Goal: Task Accomplishment & Management: Manage account settings

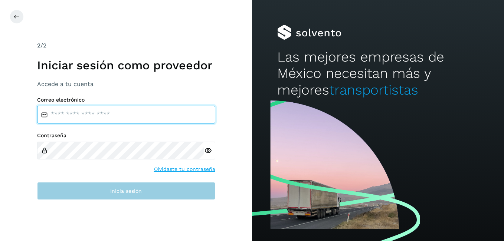
type input "**********"
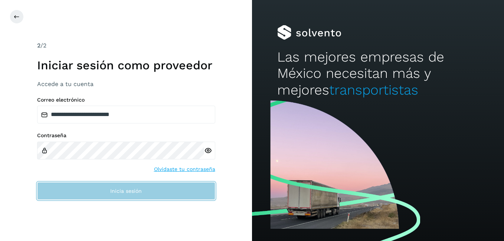
click at [141, 186] on button "Inicia sesión" at bounding box center [126, 191] width 178 height 18
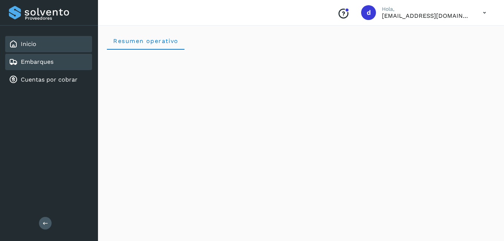
click at [47, 64] on link "Embarques" at bounding box center [37, 61] width 33 height 7
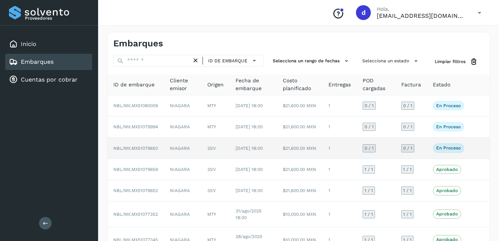
click at [451, 151] on p "En proceso" at bounding box center [448, 148] width 25 height 5
click at [138, 151] on span "NBL/MX.MX51079650" at bounding box center [135, 148] width 45 height 5
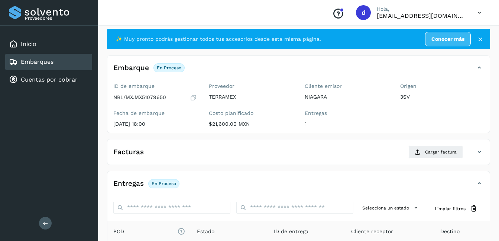
scroll to position [1, 0]
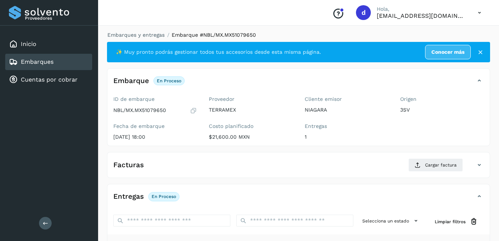
click at [55, 66] on div "Embarques" at bounding box center [48, 62] width 87 height 16
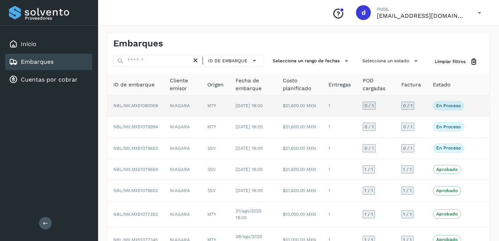
click at [152, 108] on span "NBL/MX.MX51080009" at bounding box center [135, 105] width 45 height 5
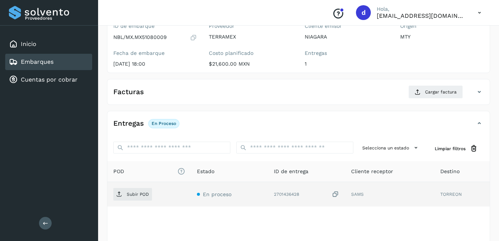
scroll to position [74, 0]
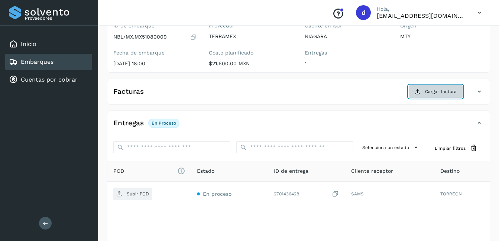
click at [431, 93] on span "Cargar factura" at bounding box center [441, 91] width 32 height 7
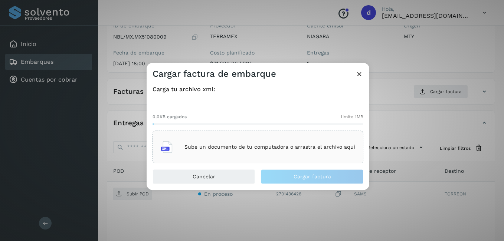
click at [198, 151] on div "Sube un documento de tu computadora o arrastra el archivo aquí" at bounding box center [258, 147] width 195 height 20
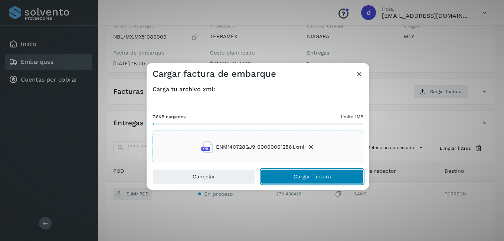
click at [304, 178] on span "Cargar factura" at bounding box center [312, 176] width 37 height 5
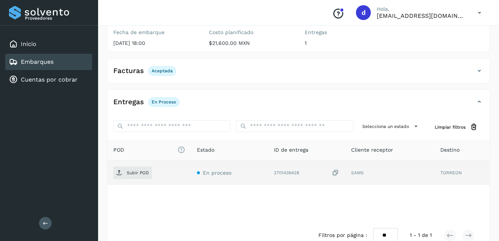
scroll to position [111, 0]
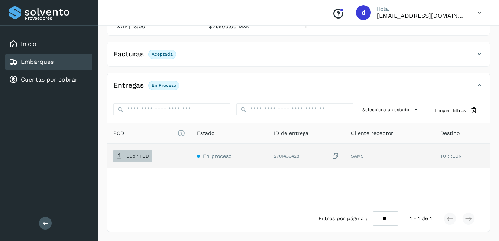
click at [143, 161] on span "Subir POD" at bounding box center [132, 156] width 39 height 12
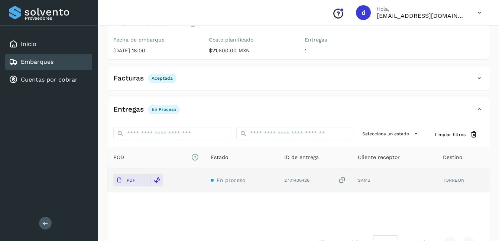
scroll to position [74, 0]
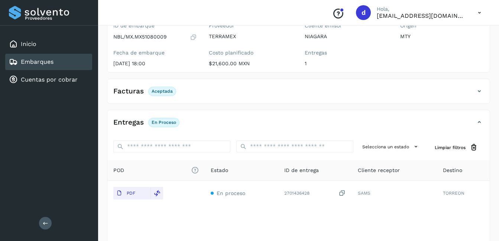
click at [74, 62] on div "Embarques" at bounding box center [48, 62] width 87 height 16
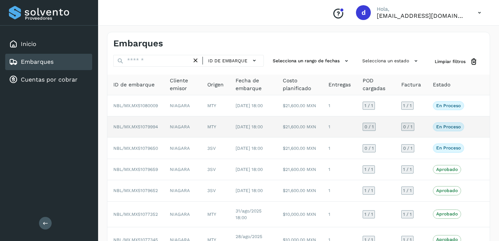
click at [158, 130] on span "NBL/MX.MX51079994" at bounding box center [135, 126] width 45 height 5
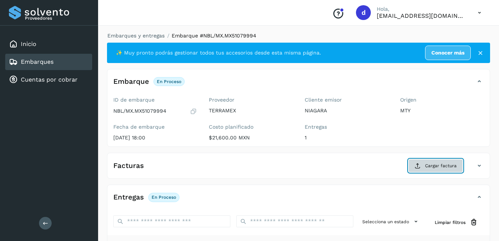
click at [426, 163] on span "Cargar factura" at bounding box center [441, 166] width 32 height 7
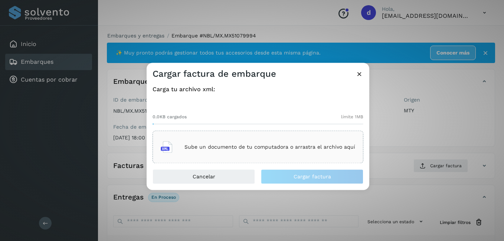
click at [226, 150] on p "Sube un documento de tu computadora o arrastra el archivo aquí" at bounding box center [269, 147] width 171 height 6
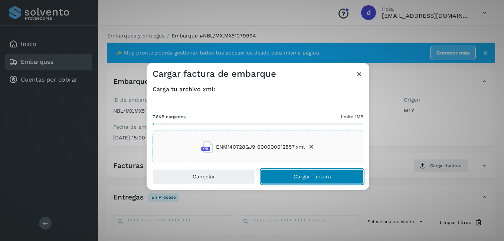
click at [314, 178] on span "Cargar factura" at bounding box center [312, 176] width 37 height 5
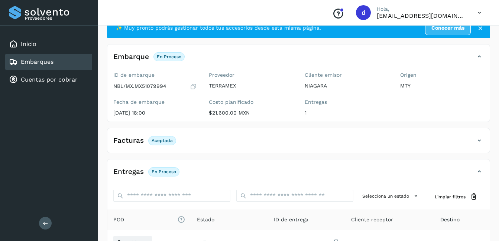
scroll to position [37, 0]
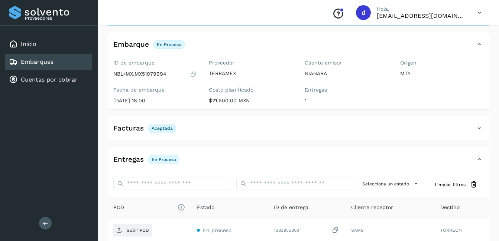
click at [166, 158] on p "En proceso" at bounding box center [163, 159] width 25 height 5
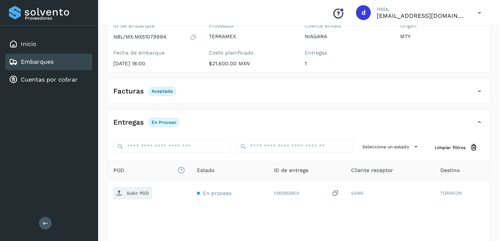
click at [133, 122] on h4 "Entregas" at bounding box center [128, 122] width 30 height 9
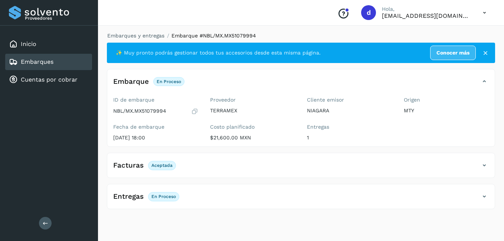
click at [161, 197] on p "En proceso" at bounding box center [163, 196] width 25 height 5
click at [124, 196] on h4 "Entregas" at bounding box center [128, 197] width 30 height 9
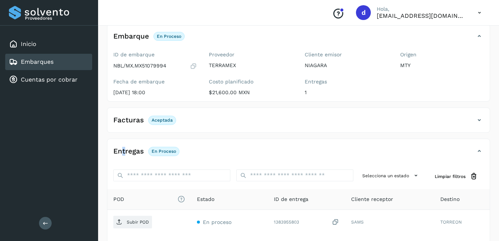
scroll to position [111, 0]
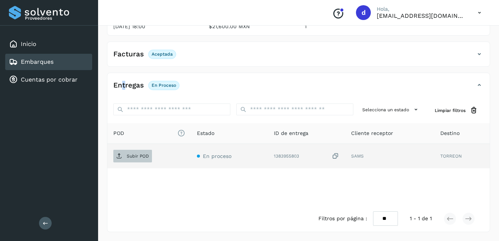
click at [130, 154] on p "Subir POD" at bounding box center [138, 156] width 22 height 5
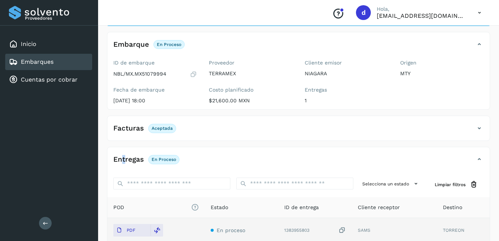
scroll to position [0, 0]
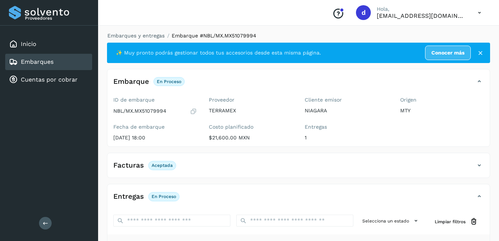
click at [52, 67] on div "Embarques" at bounding box center [48, 62] width 87 height 16
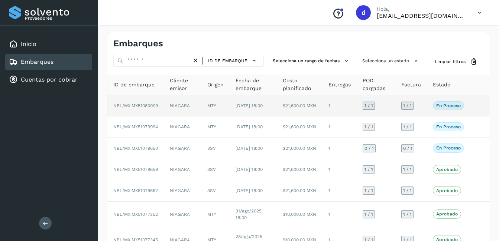
click at [140, 108] on span "NBL/MX.MX51080009" at bounding box center [135, 105] width 45 height 5
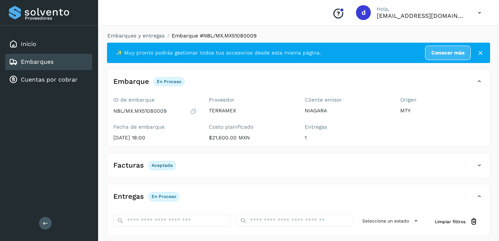
click at [47, 66] on div "Embarques" at bounding box center [48, 62] width 87 height 16
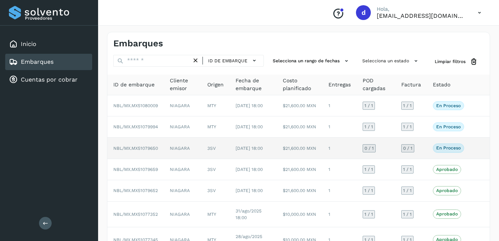
click at [147, 159] on td "NBL/MX.MX51079650" at bounding box center [135, 148] width 56 height 21
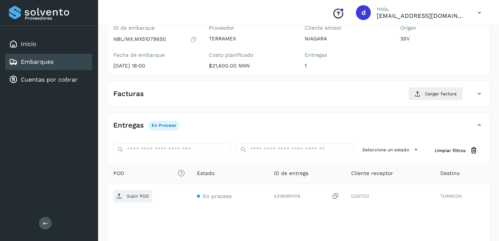
scroll to position [74, 0]
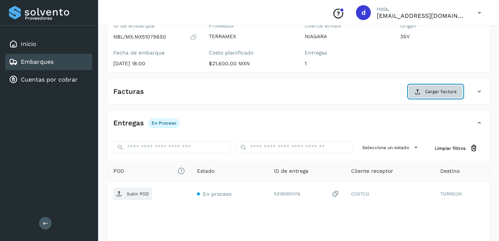
click at [446, 94] on span "Cargar factura" at bounding box center [441, 91] width 32 height 7
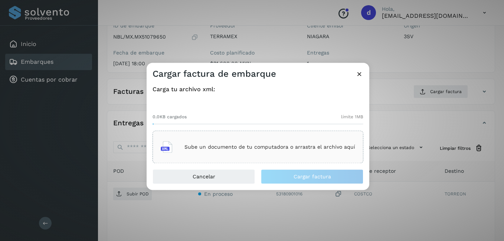
click at [216, 143] on div "Sube un documento de tu computadora o arrastra el archivo aquí" at bounding box center [258, 147] width 195 height 20
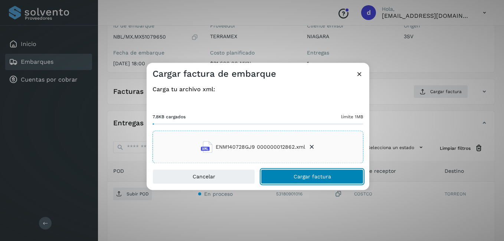
click at [302, 177] on span "Cargar factura" at bounding box center [312, 176] width 37 height 5
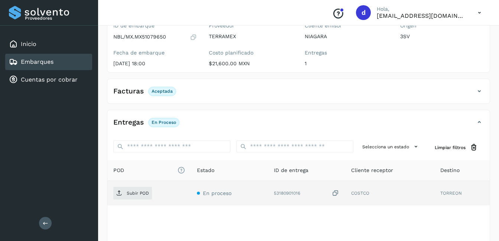
click at [153, 192] on div "Subir POD" at bounding box center [149, 193] width 72 height 13
click at [145, 193] on p "Subir POD" at bounding box center [138, 193] width 22 height 5
click at [171, 126] on span "En proceso" at bounding box center [163, 122] width 31 height 9
drag, startPoint x: 167, startPoint y: 119, endPoint x: 153, endPoint y: 124, distance: 15.6
click at [167, 119] on span "En proceso" at bounding box center [163, 122] width 31 height 9
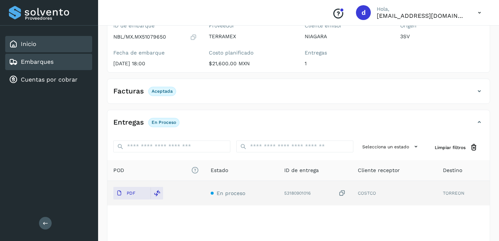
click at [32, 47] on link "Inicio" at bounding box center [29, 43] width 16 height 7
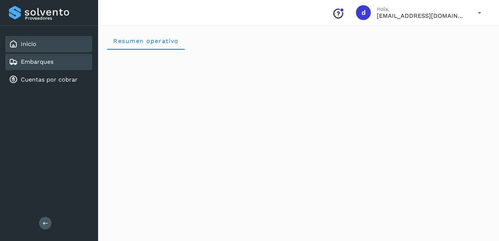
click at [32, 65] on link "Embarques" at bounding box center [37, 61] width 33 height 7
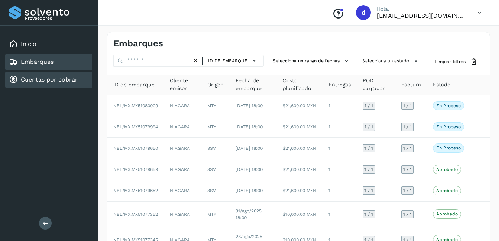
click at [22, 82] on link "Cuentas por cobrar" at bounding box center [49, 79] width 57 height 7
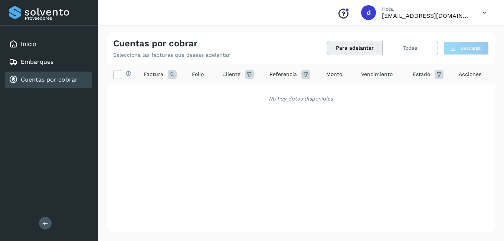
click at [358, 45] on button "Para adelantar" at bounding box center [354, 48] width 55 height 14
click at [418, 51] on button "Todas" at bounding box center [410, 48] width 55 height 14
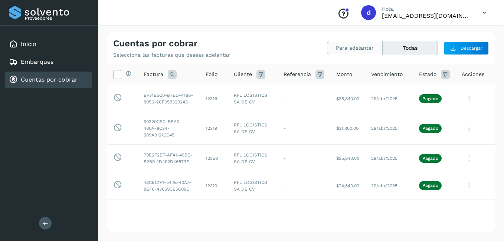
click at [349, 50] on button "Para adelantar" at bounding box center [354, 48] width 55 height 14
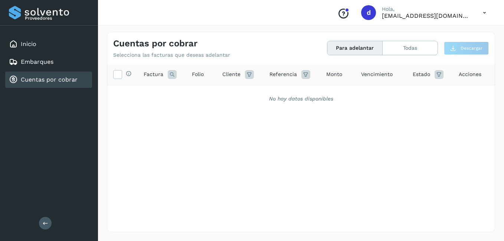
click at [172, 76] on icon at bounding box center [172, 74] width 9 height 9
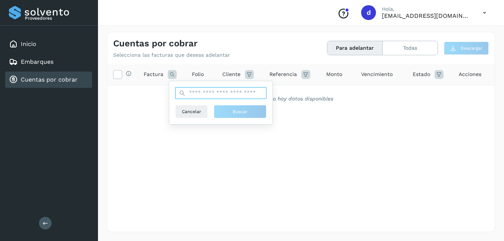
click at [202, 92] on input "text" at bounding box center [220, 93] width 91 height 12
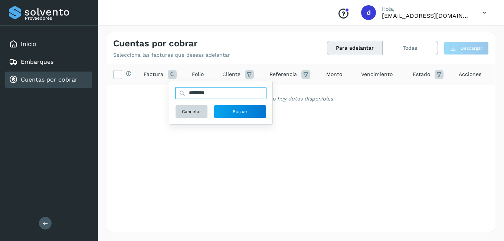
type input "********"
click at [223, 100] on div "******** Cancelar Buscar" at bounding box center [220, 102] width 91 height 31
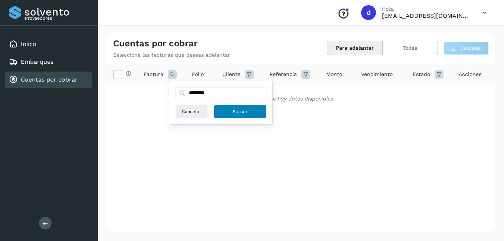
click at [226, 114] on button "Buscar" at bounding box center [240, 111] width 53 height 13
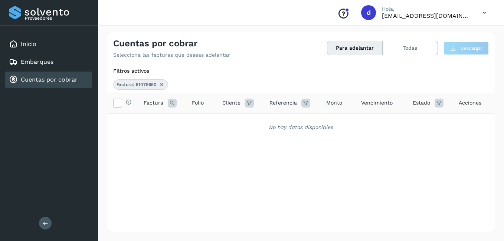
click at [160, 86] on icon at bounding box center [162, 85] width 6 height 6
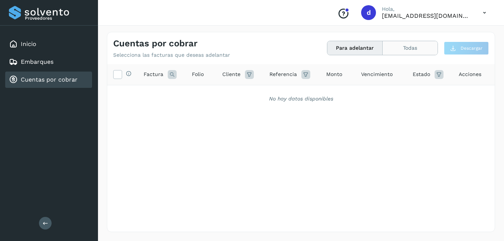
click at [418, 48] on button "Todas" at bounding box center [410, 48] width 55 height 14
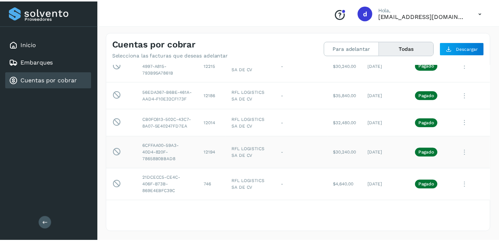
scroll to position [433, 0]
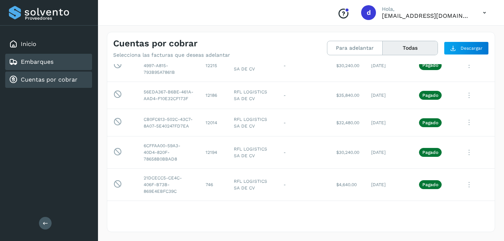
click at [51, 63] on link "Embarques" at bounding box center [37, 61] width 33 height 7
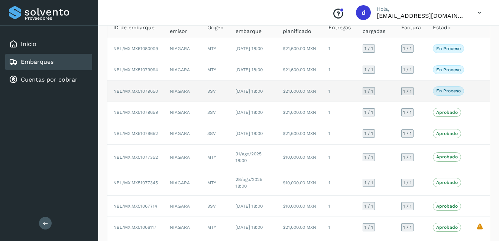
scroll to position [37, 0]
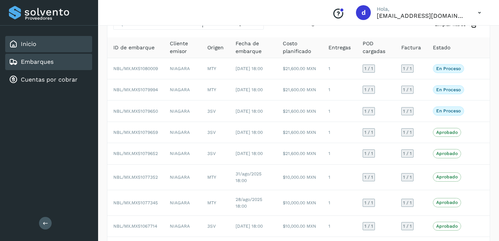
click at [37, 47] on div "Inicio" at bounding box center [48, 44] width 87 height 16
